Goal: Information Seeking & Learning: Learn about a topic

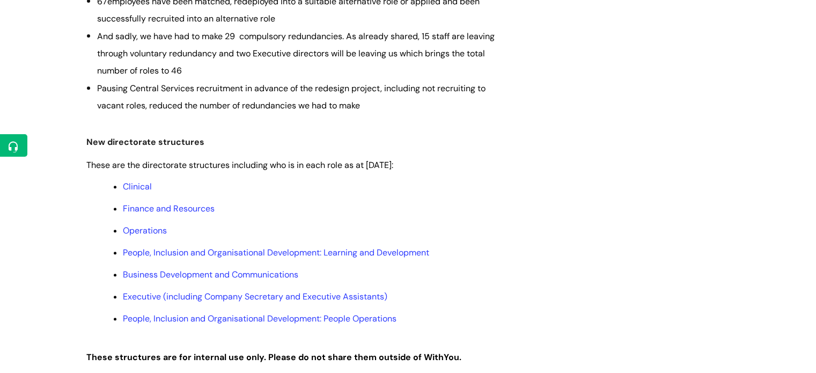
scroll to position [483, 0]
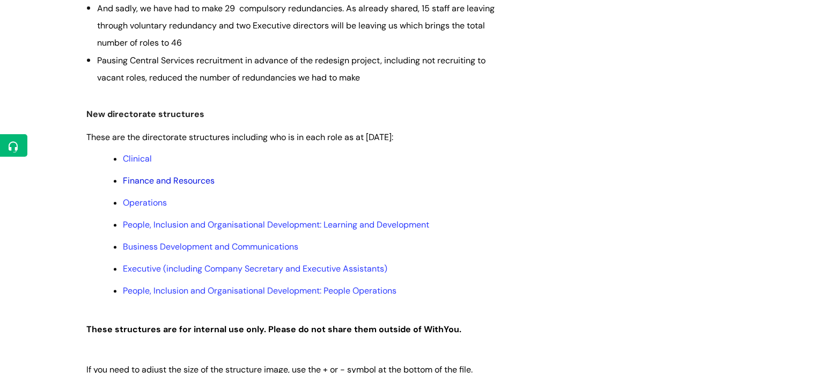
click at [165, 180] on link "Finance and Resources" at bounding box center [169, 180] width 92 height 11
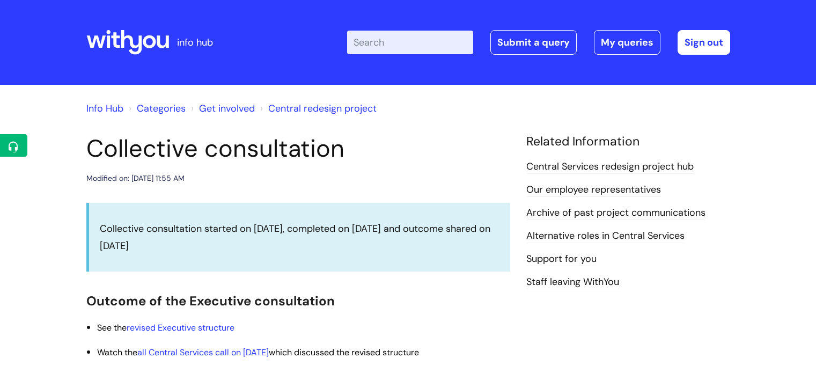
scroll to position [483, 0]
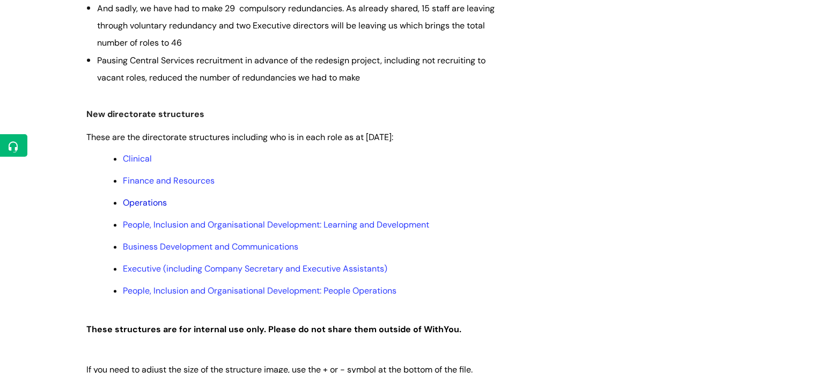
click at [144, 203] on link "Operations" at bounding box center [145, 202] width 44 height 11
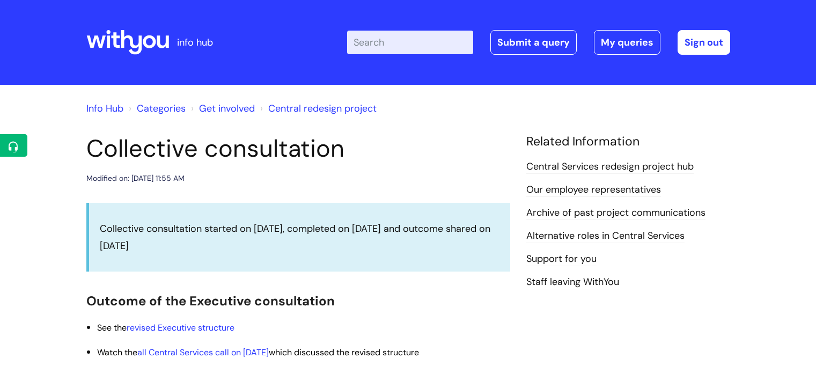
scroll to position [483, 0]
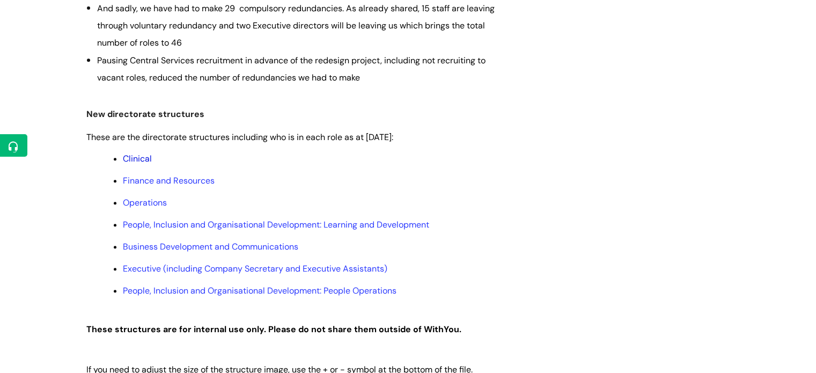
click at [130, 160] on link "Clinical" at bounding box center [137, 158] width 29 height 11
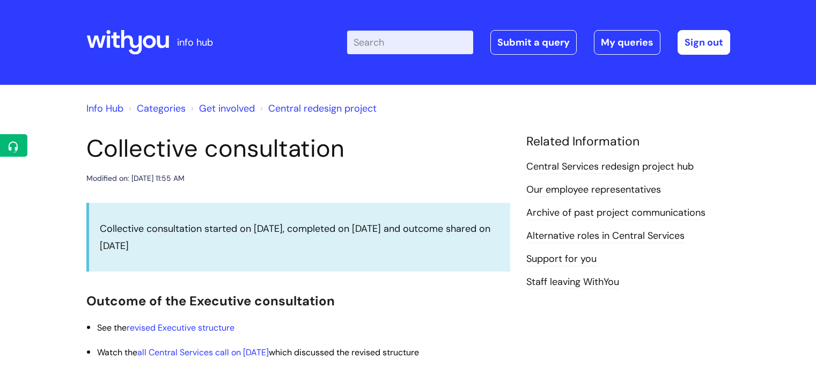
scroll to position [483, 0]
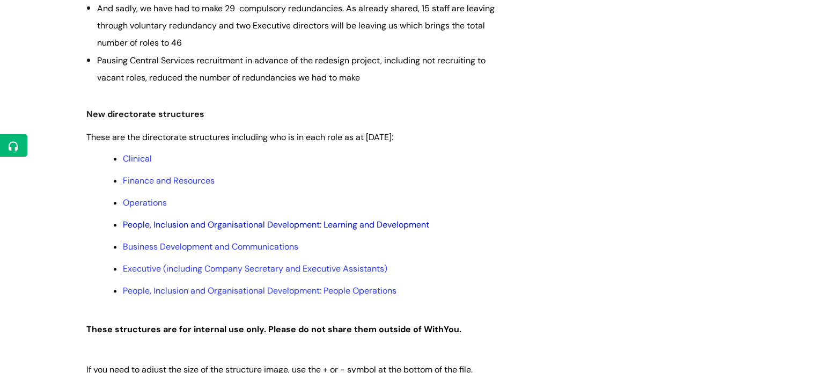
click at [187, 224] on link "People, Inclusion and Organisational Development: Learning and Development" at bounding box center [276, 224] width 306 height 11
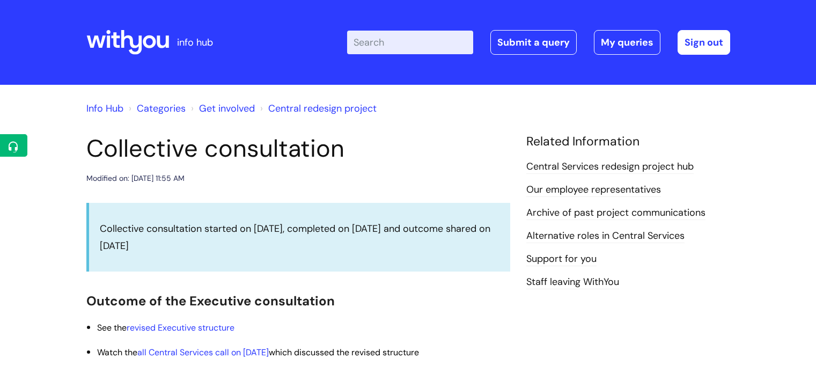
scroll to position [483, 0]
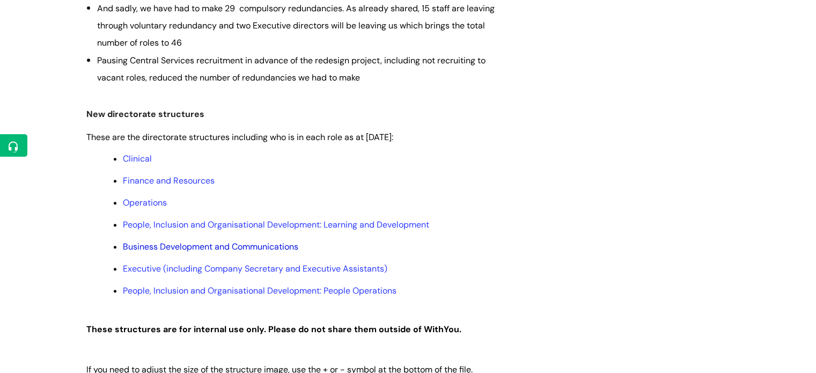
click at [167, 249] on link "Business Development and Communications" at bounding box center [210, 246] width 175 height 11
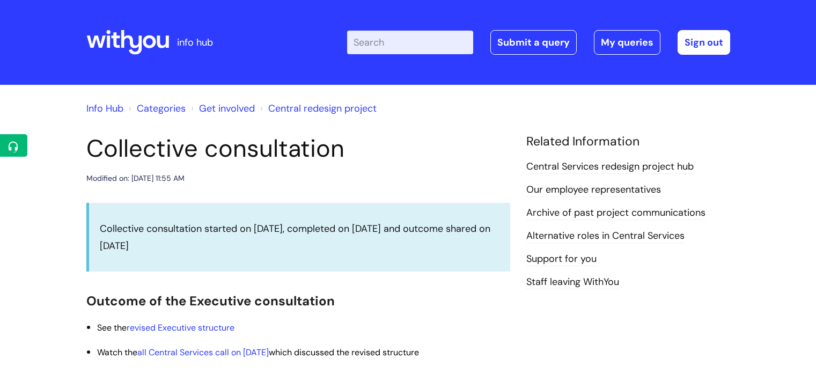
scroll to position [483, 0]
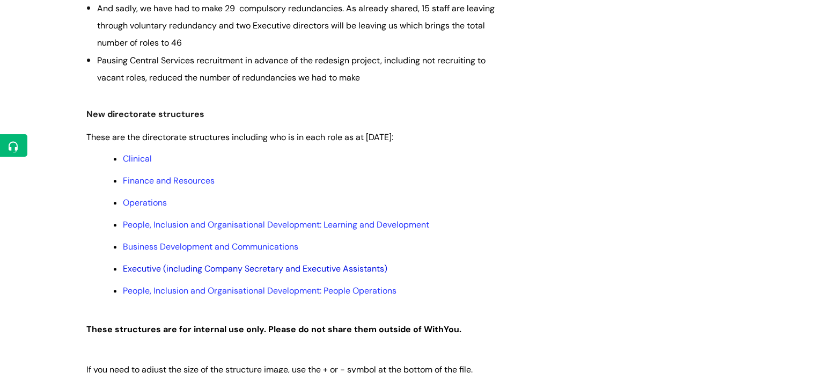
click at [193, 274] on link "Executive (including Company Secretary and Executive Assistants)" at bounding box center [255, 268] width 264 height 11
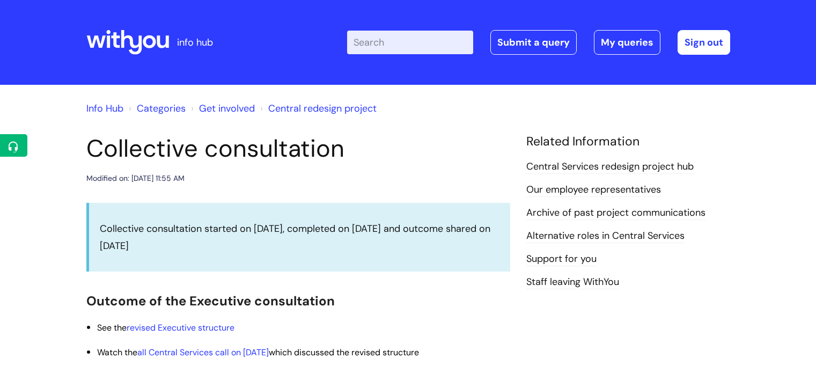
scroll to position [483, 0]
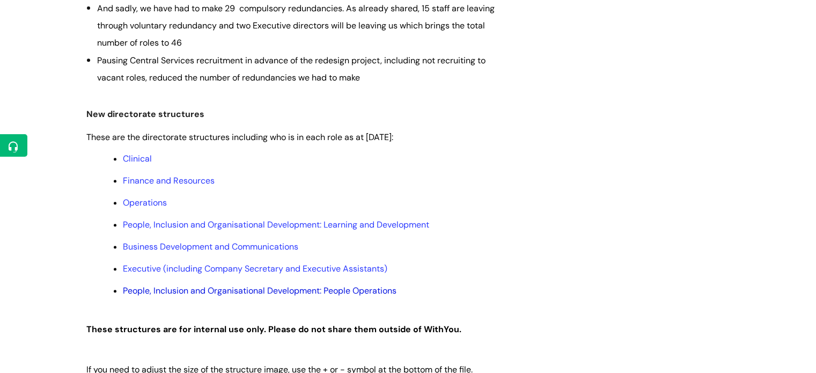
click at [193, 296] on link "People, Inclusion and Organisational Development: People Operations" at bounding box center [260, 290] width 274 height 11
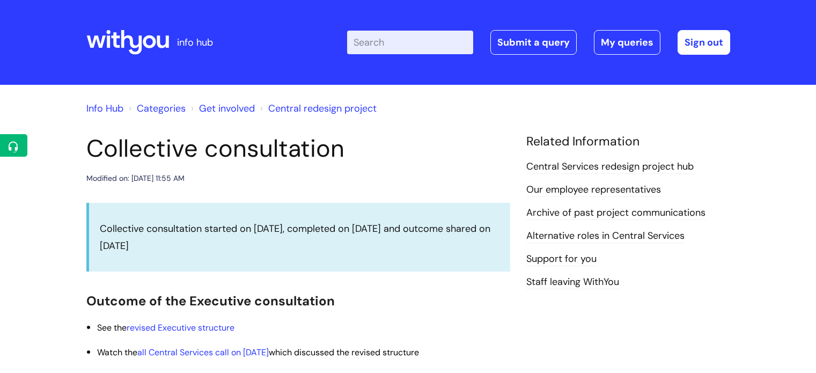
scroll to position [483, 0]
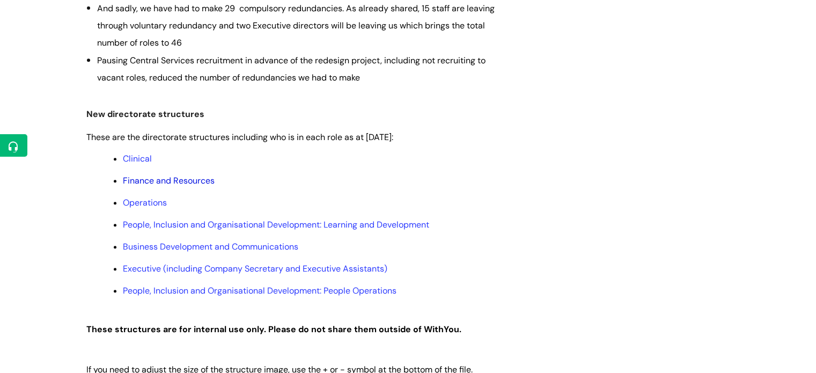
click at [165, 181] on link "Finance and Resources" at bounding box center [169, 180] width 92 height 11
